Goal: Find specific page/section: Find specific page/section

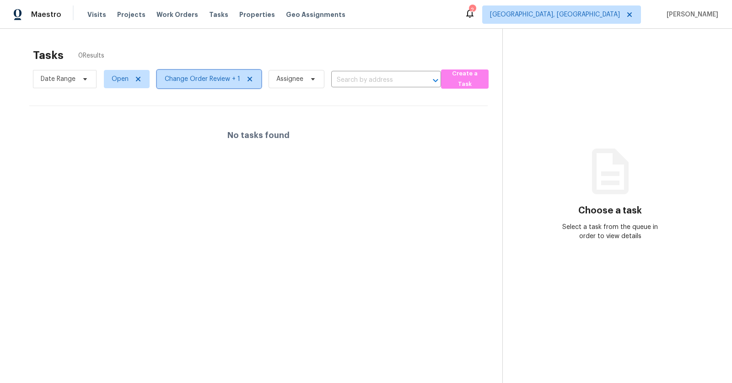
click at [247, 80] on icon at bounding box center [249, 79] width 5 height 5
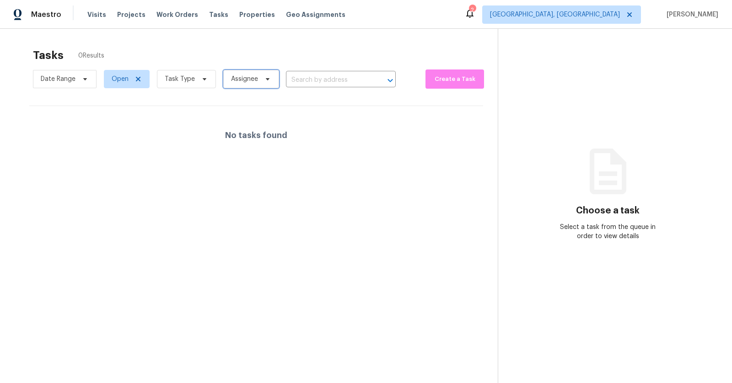
click at [246, 80] on span "Assignee" at bounding box center [244, 79] width 27 height 9
click at [180, 81] on span "Task Type" at bounding box center [180, 79] width 30 height 9
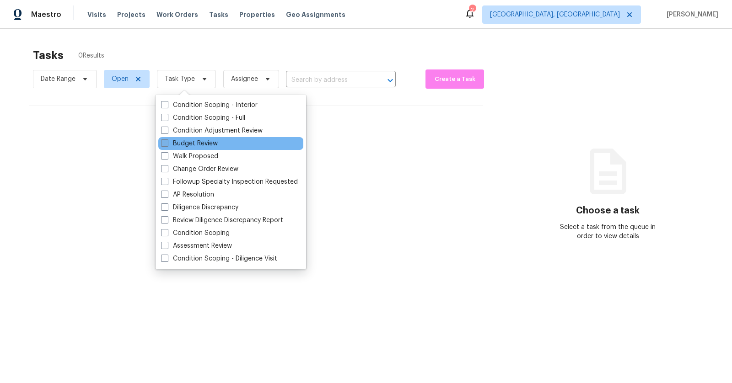
click at [186, 146] on label "Budget Review" at bounding box center [189, 143] width 57 height 9
click at [167, 145] on input "Budget Review" at bounding box center [164, 142] width 6 height 6
checkbox input "true"
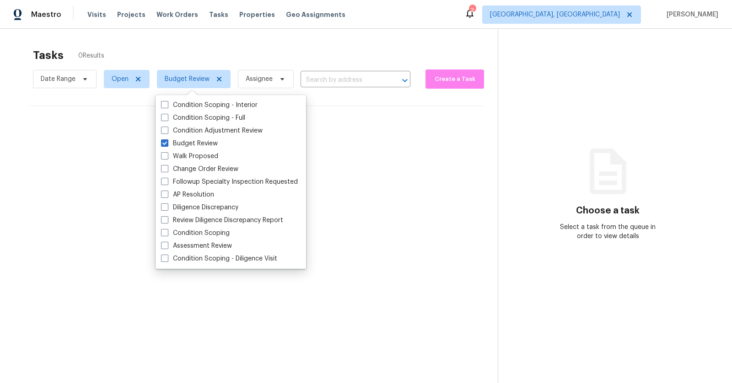
click at [402, 151] on div "No tasks found" at bounding box center [256, 135] width 454 height 59
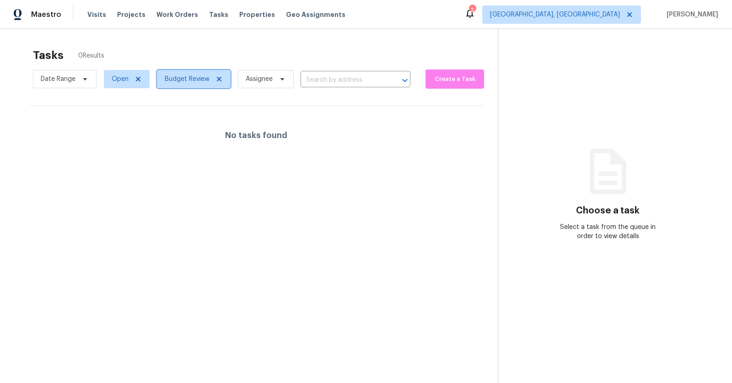
click at [206, 74] on span "Budget Review" at bounding box center [194, 79] width 74 height 18
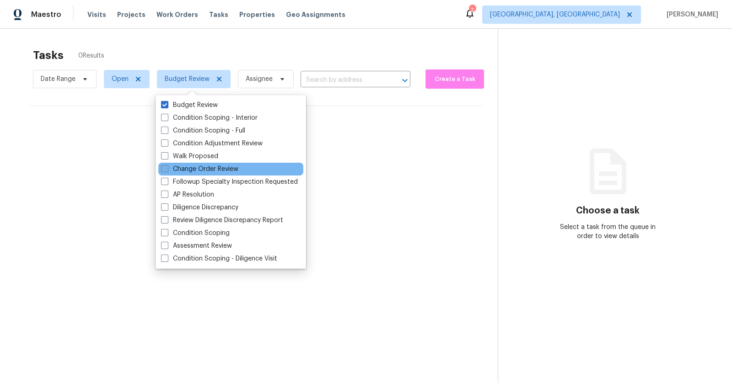
click at [196, 173] on label "Change Order Review" at bounding box center [199, 169] width 77 height 9
click at [167, 171] on input "Change Order Review" at bounding box center [164, 168] width 6 height 6
checkbox input "true"
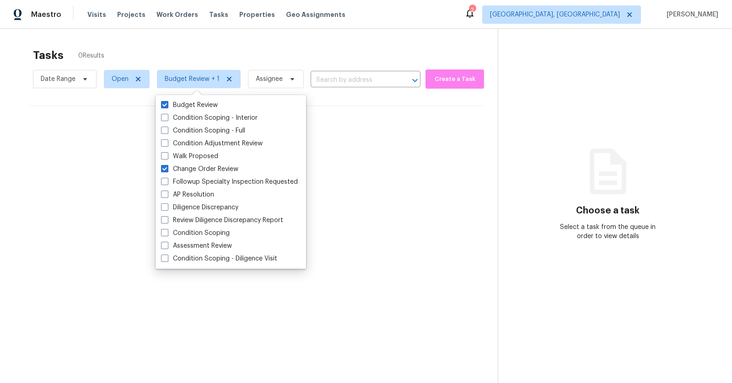
click at [442, 140] on div "No tasks found" at bounding box center [256, 135] width 454 height 59
